Goal: Obtain resource: Download file/media

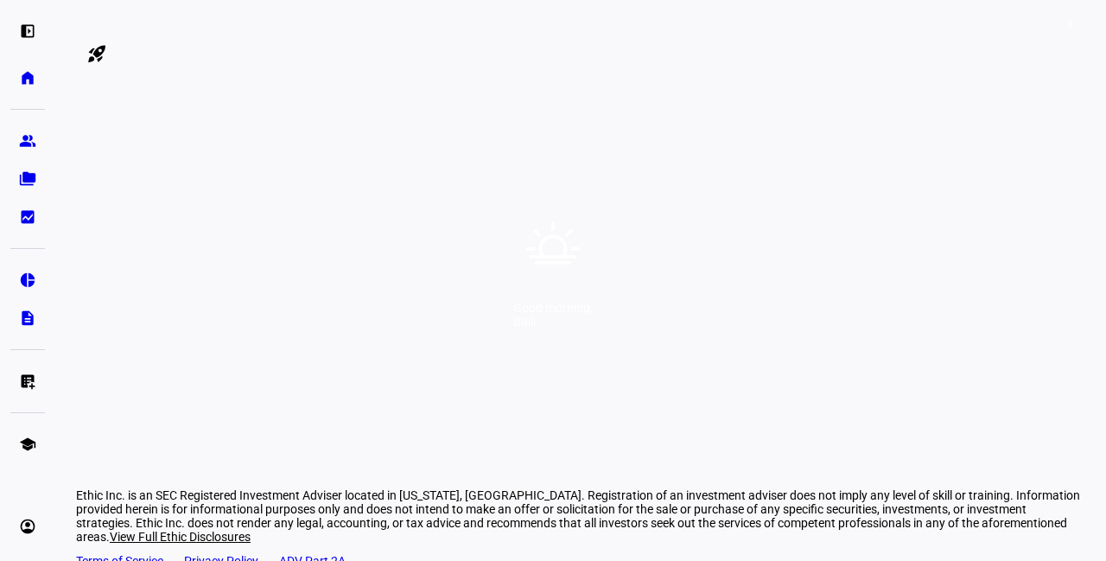
drag, startPoint x: 0, startPoint y: 0, endPoint x: 481, endPoint y: 162, distance: 507.9
drag, startPoint x: 481, startPoint y: 162, endPoint x: 383, endPoint y: 82, distance: 127.1
click at [383, 82] on div "Good morning, [PERSON_NAME]" at bounding box center [553, 280] width 1106 height 561
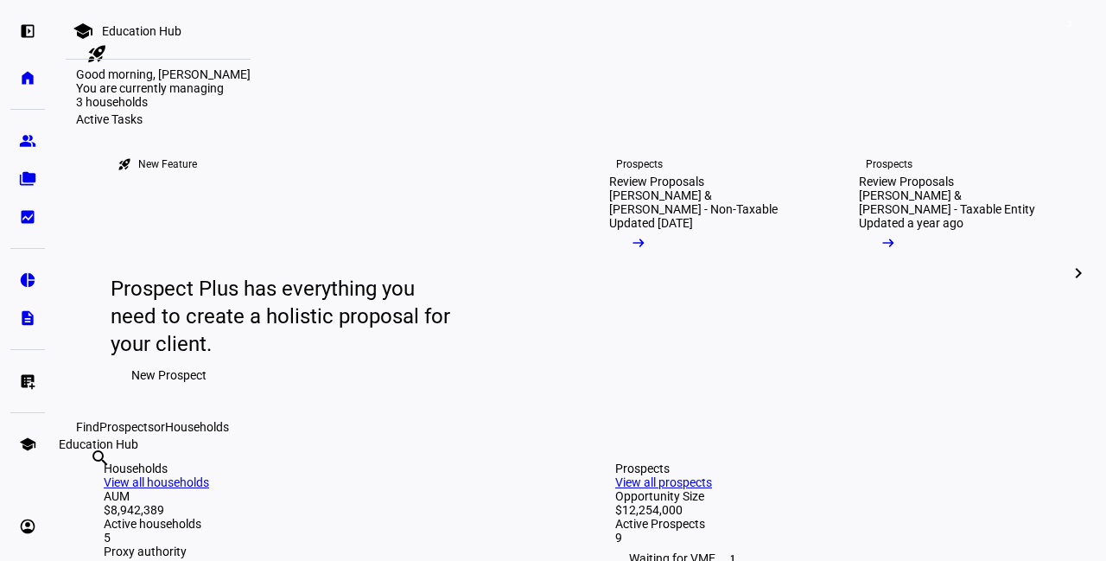
click at [26, 436] on eth-mat-symbol "school" at bounding box center [27, 443] width 17 height 17
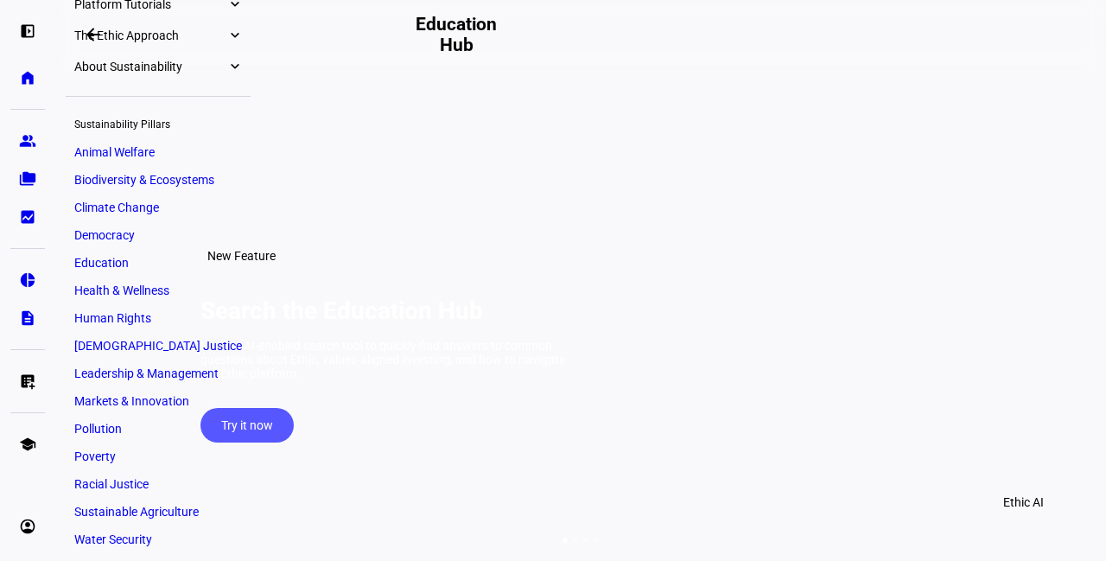
scroll to position [410, 0]
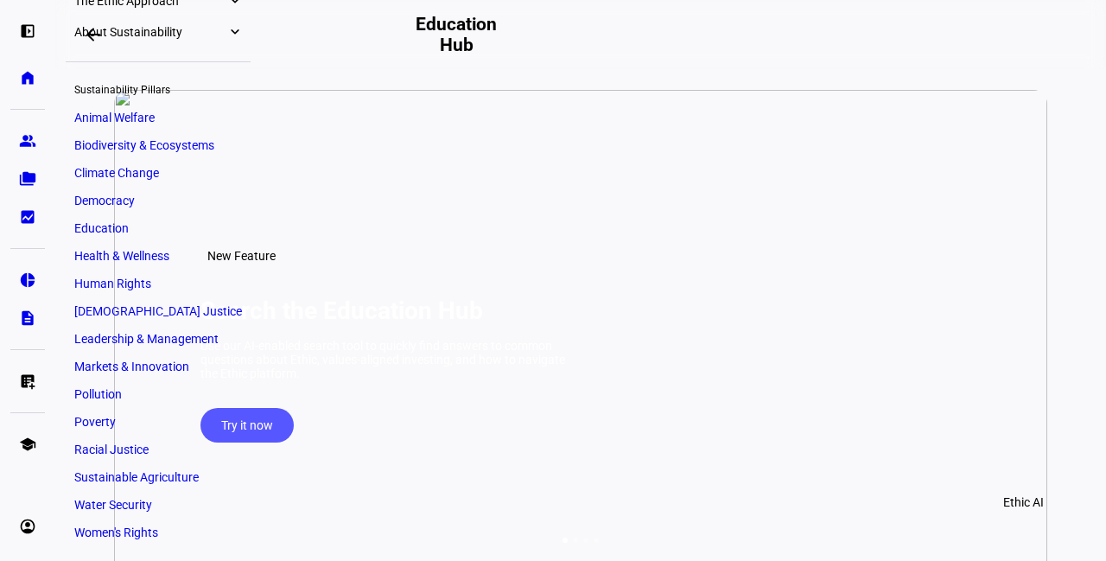
click at [163, 527] on link "Women's Rights" at bounding box center [158, 532] width 185 height 24
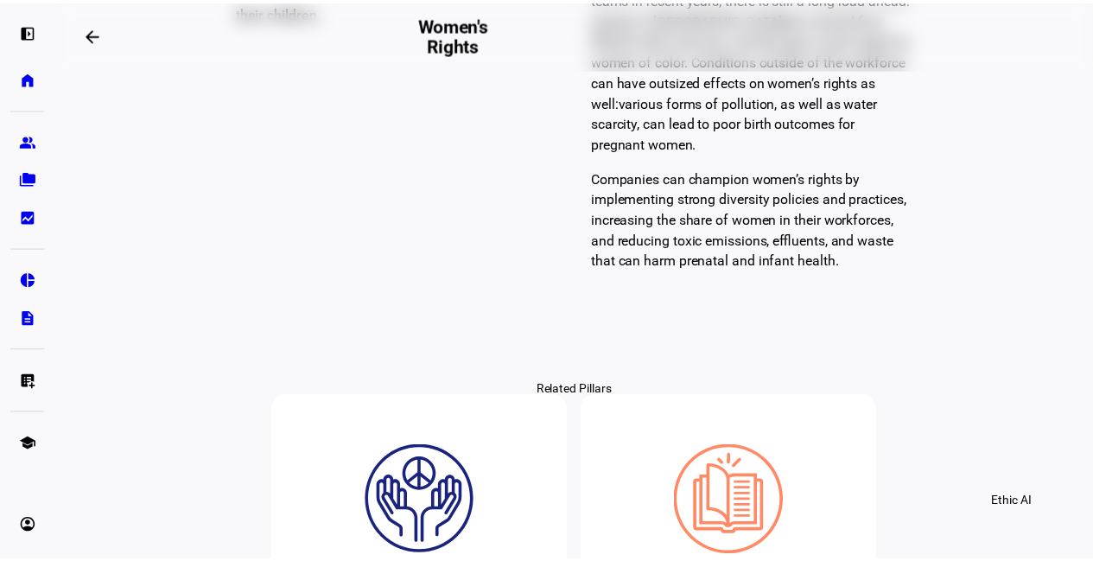
scroll to position [1260, 0]
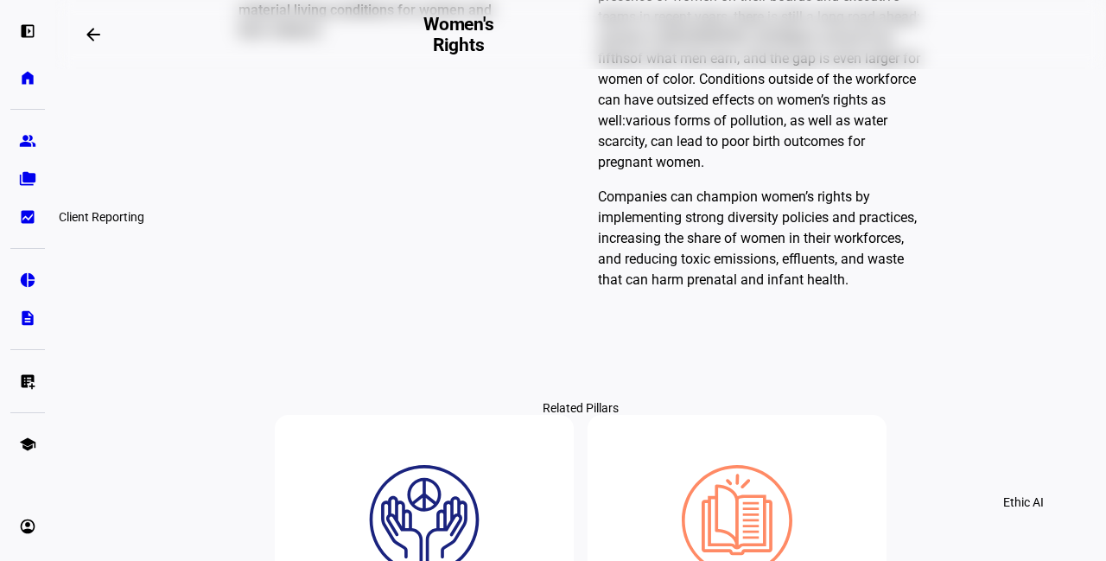
click at [30, 206] on link "bid_landscape Client Reporting" at bounding box center [27, 217] width 35 height 35
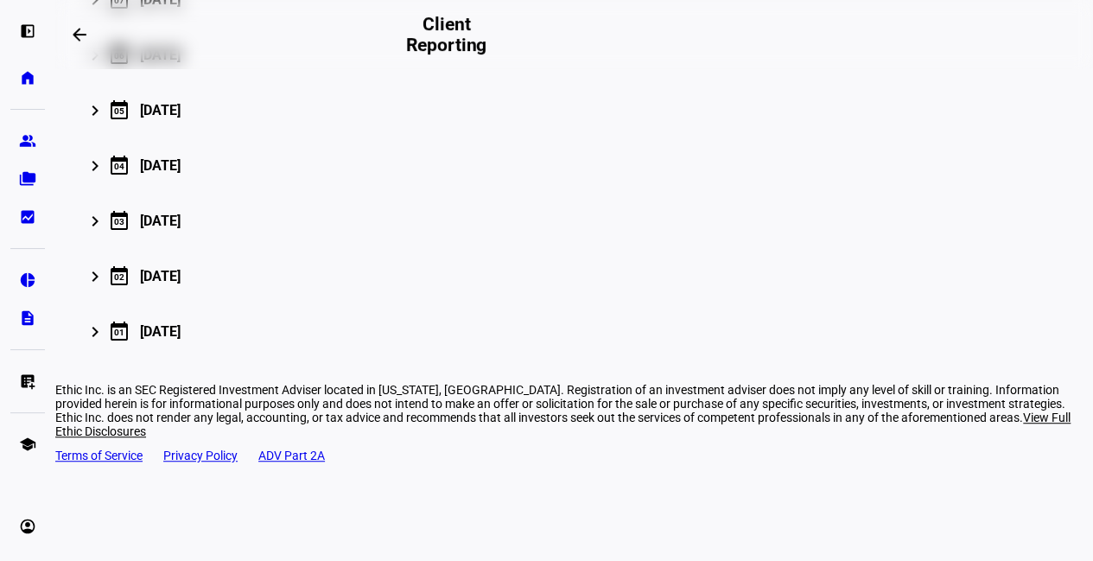
scroll to position [334, 0]
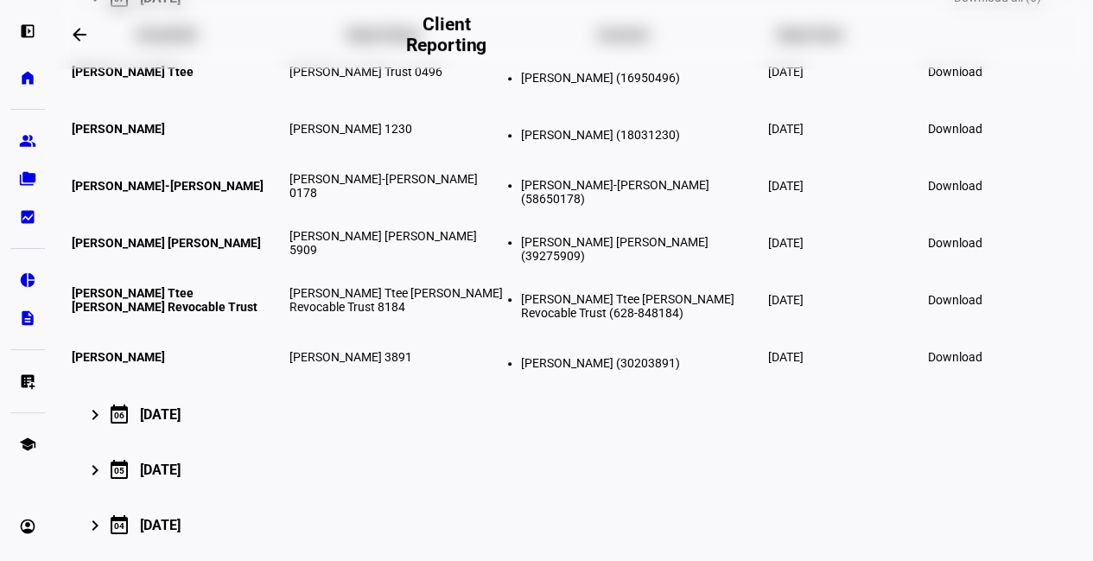
click at [982, 136] on span "Download" at bounding box center [955, 129] width 54 height 14
